Goal: Task Accomplishment & Management: Use online tool/utility

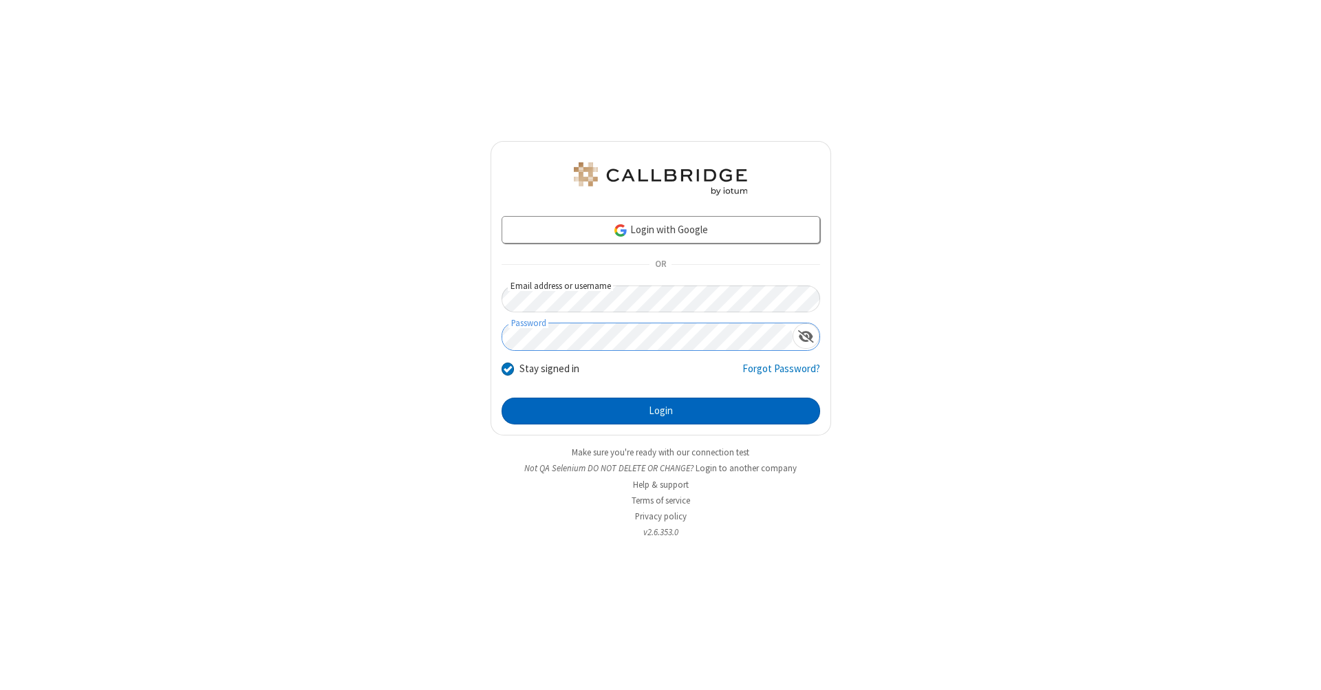
click at [661, 411] on button "Login" at bounding box center [661, 412] width 319 height 28
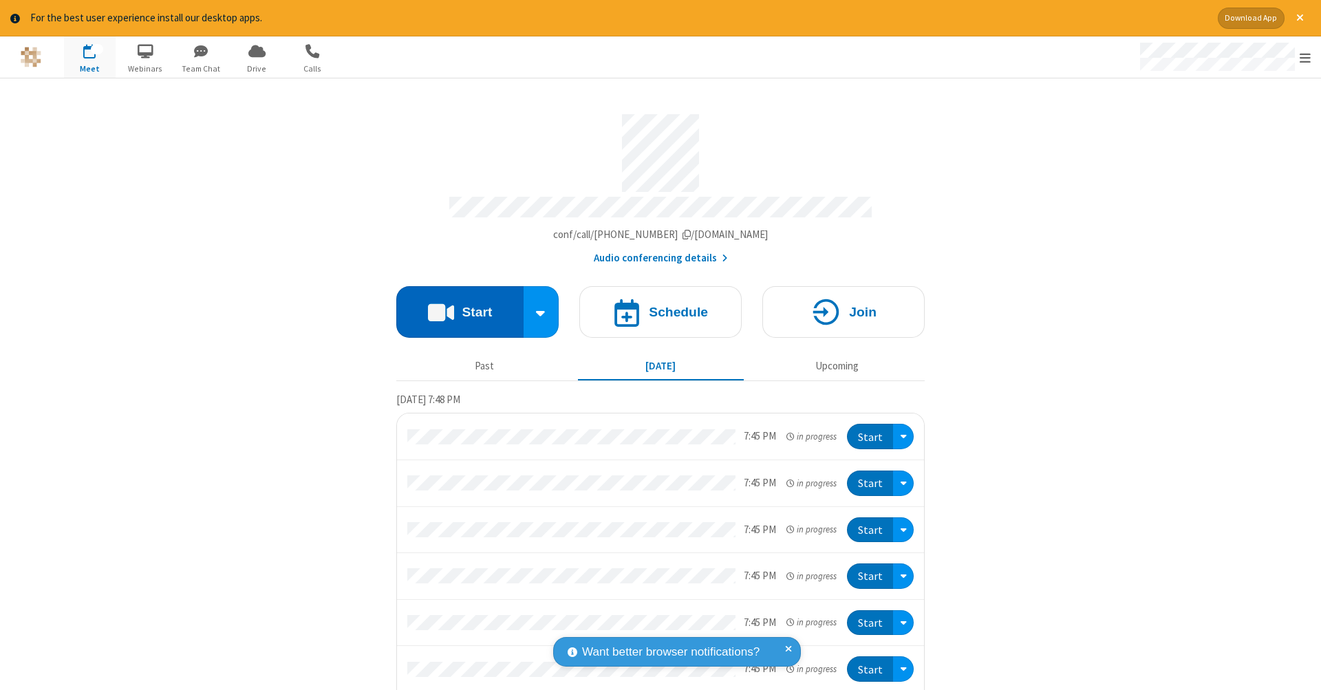
click at [454, 305] on button "Start" at bounding box center [459, 312] width 127 height 52
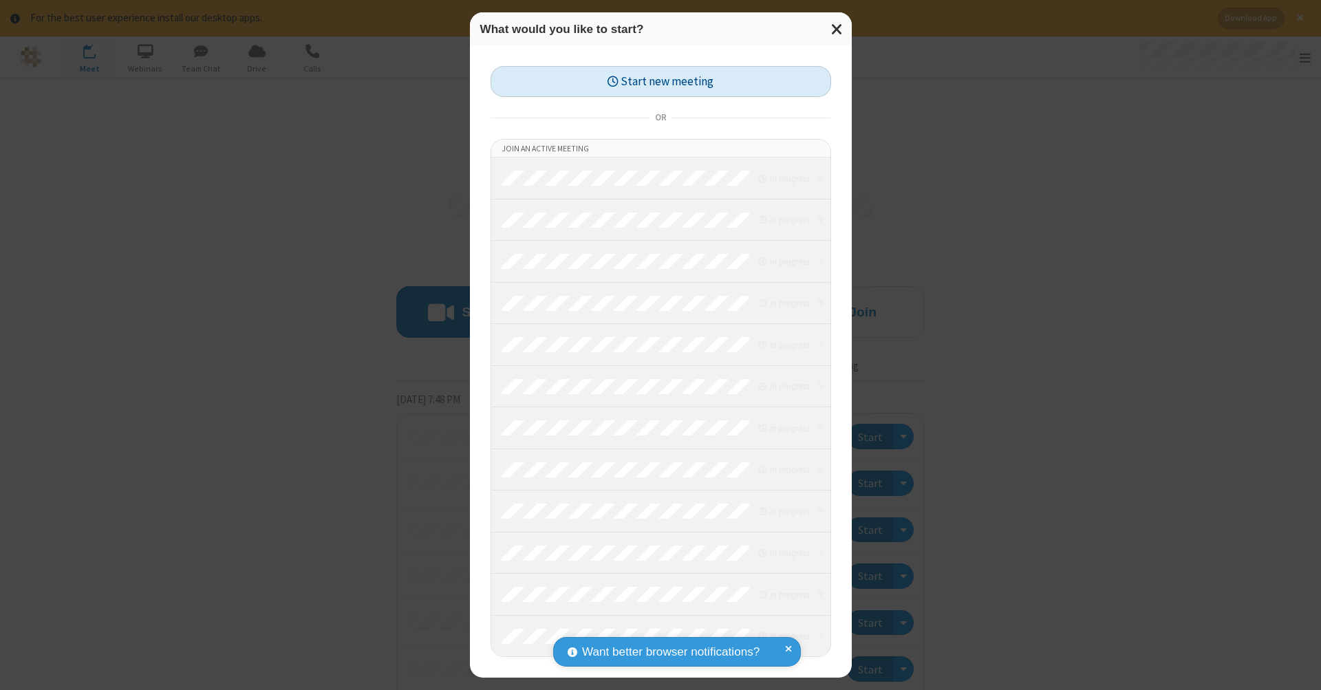
click at [661, 81] on button "Start new meeting" at bounding box center [661, 81] width 341 height 31
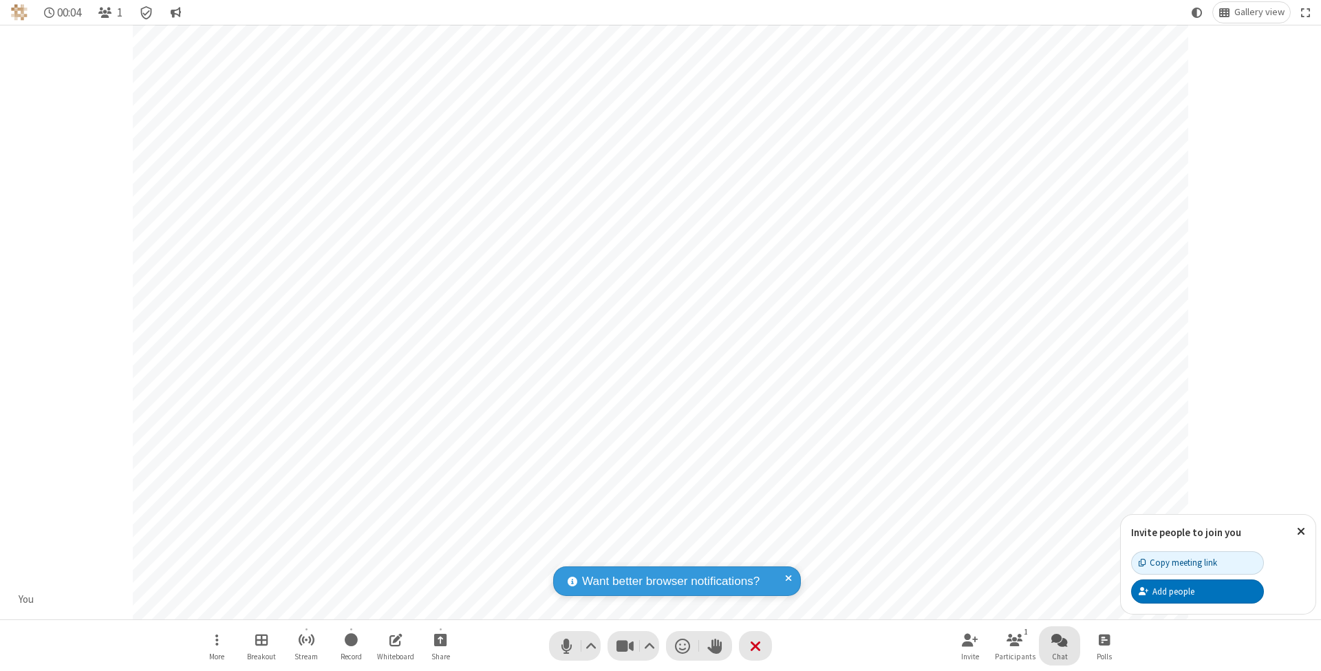
click at [1059, 639] on span "Open chat" at bounding box center [1059, 639] width 17 height 17
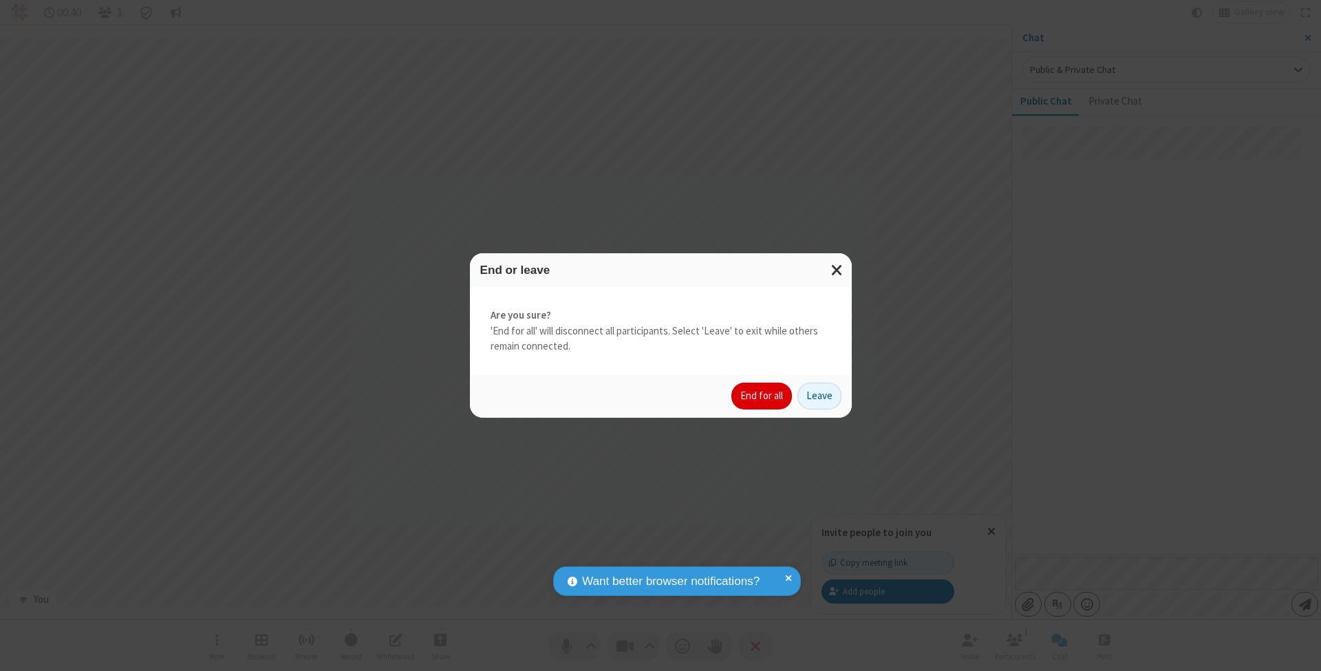
click at [762, 395] on button "End for all" at bounding box center [761, 397] width 61 height 28
